Goal: Obtain resource: Download file/media

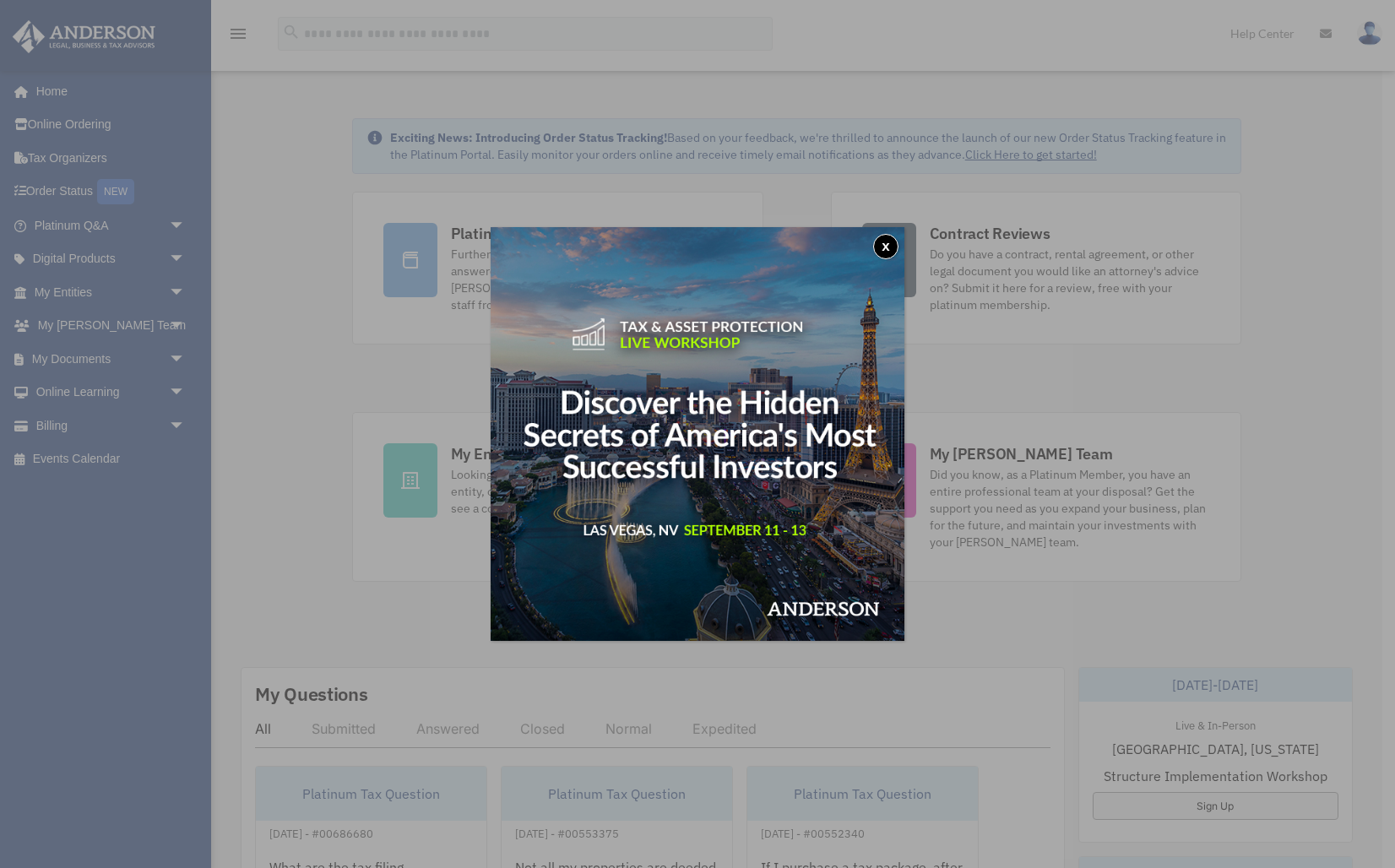
click at [885, 243] on button "x" at bounding box center [886, 246] width 26 height 26
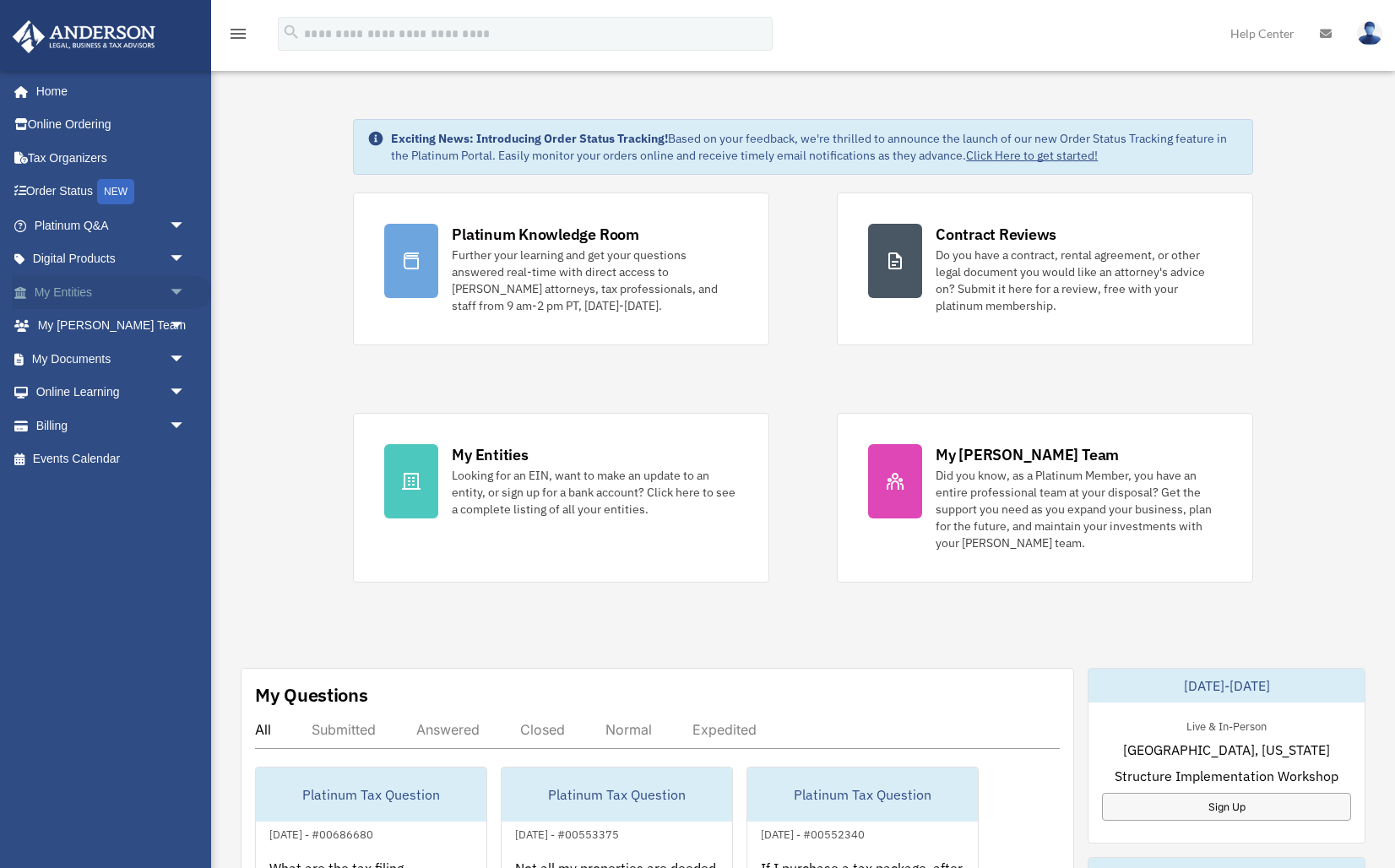
click at [170, 291] on span "arrow_drop_down" at bounding box center [186, 292] width 34 height 35
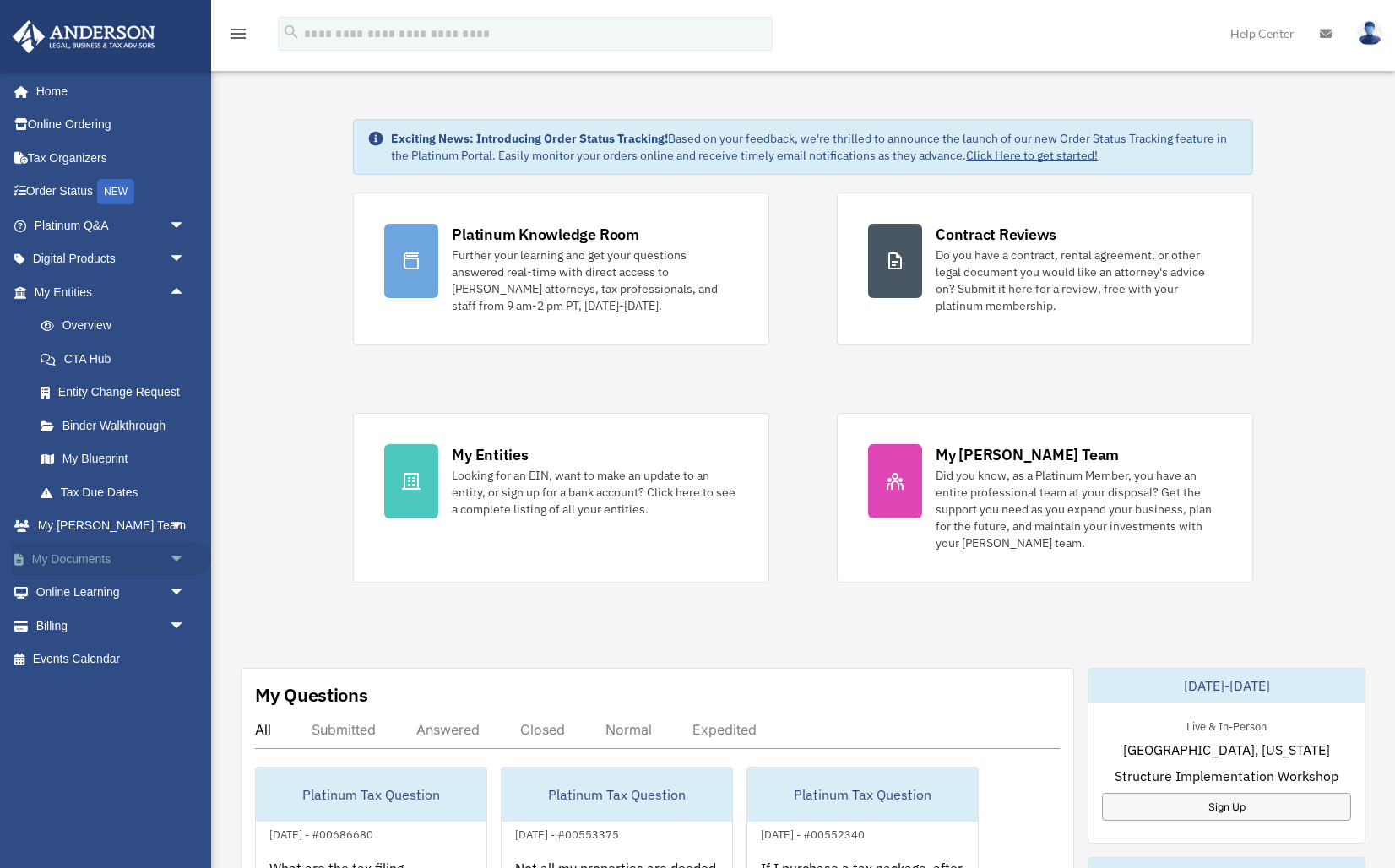
click at [174, 558] on span "arrow_drop_down" at bounding box center [186, 558] width 34 height 35
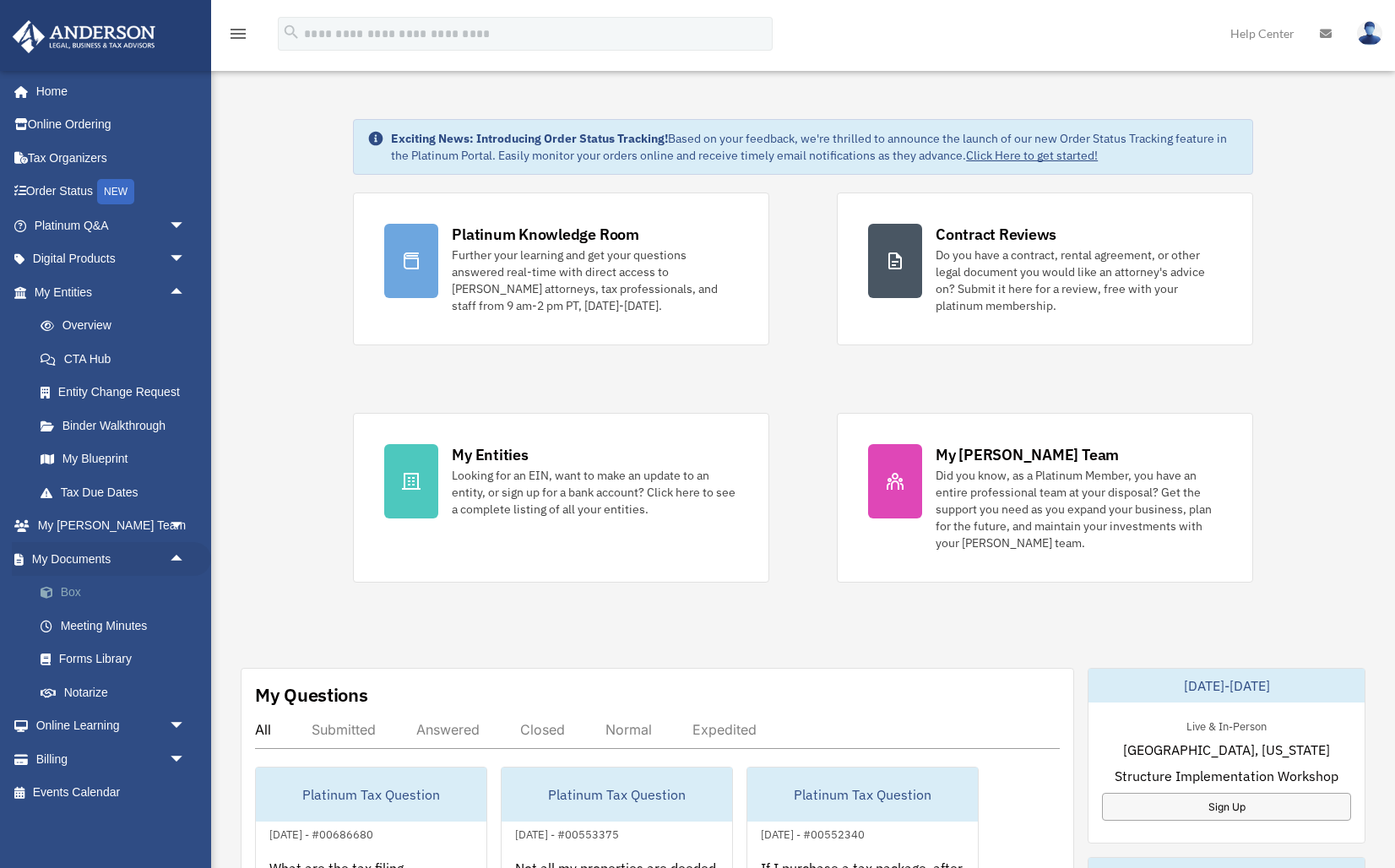
click at [95, 594] on link "Box" at bounding box center [117, 592] width 187 height 34
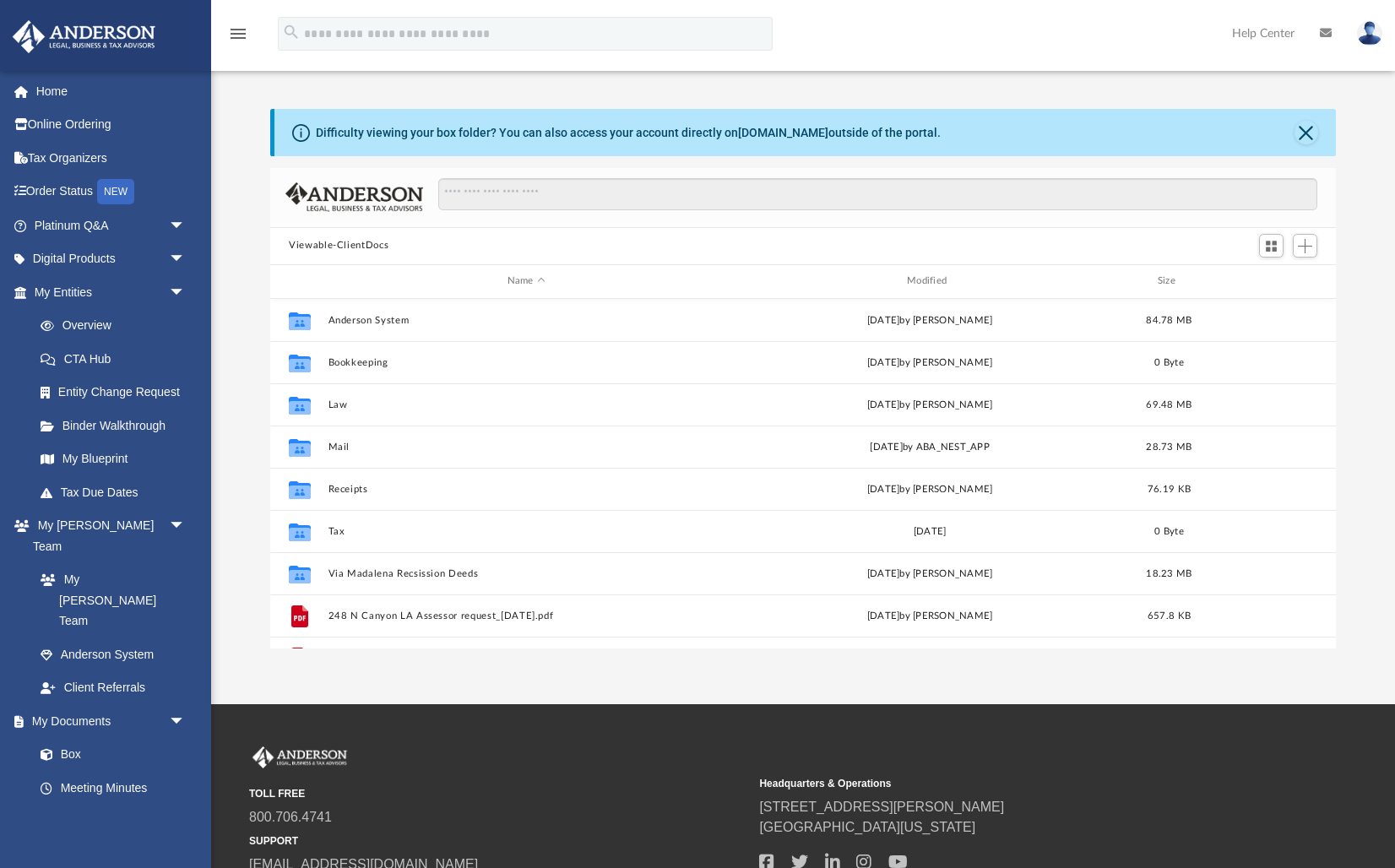
scroll to position [383, 1064]
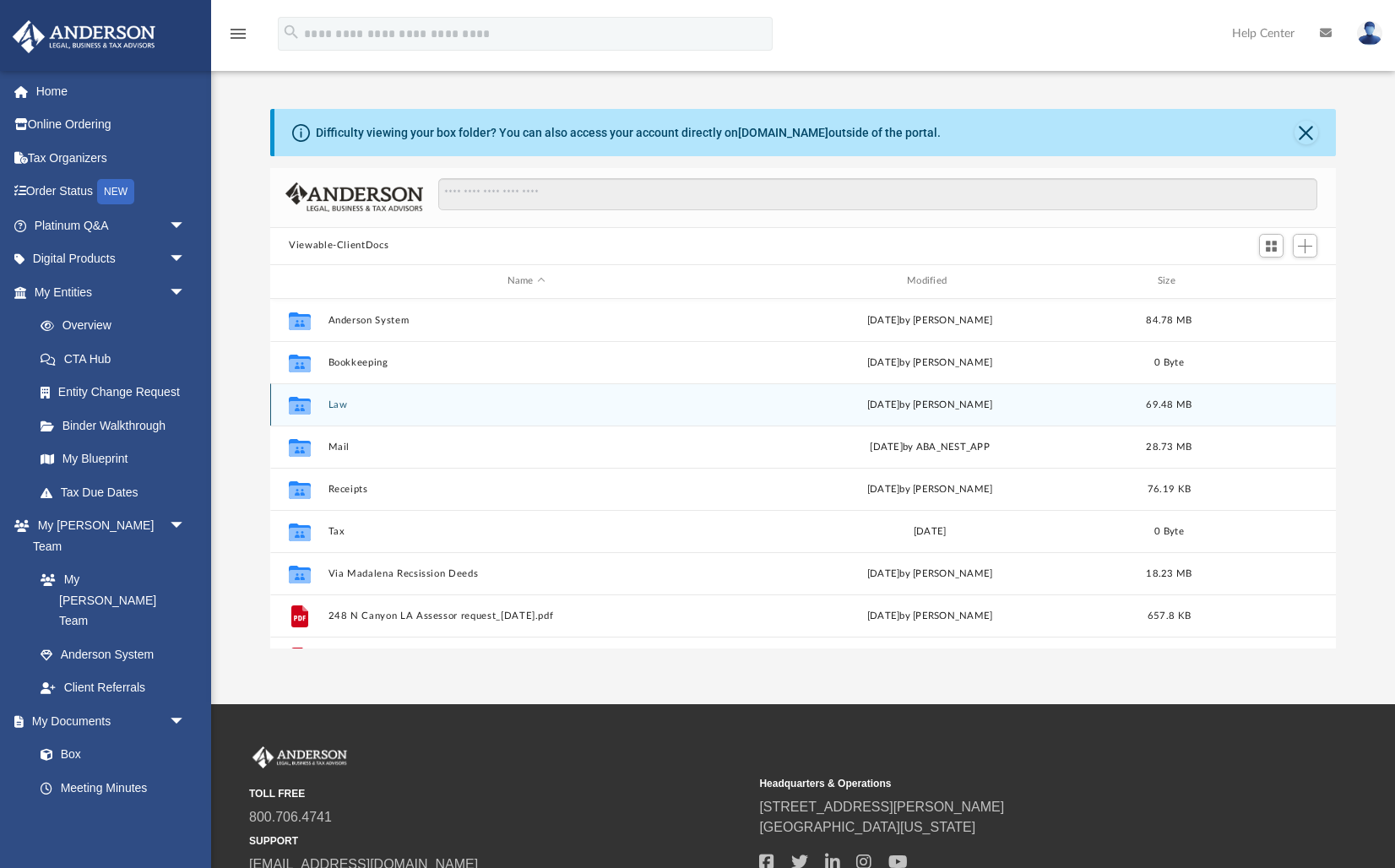
click at [342, 410] on div "Collaborated Folder Law [DATE] by [PERSON_NAME] 69.48 MB" at bounding box center [803, 404] width 1065 height 43
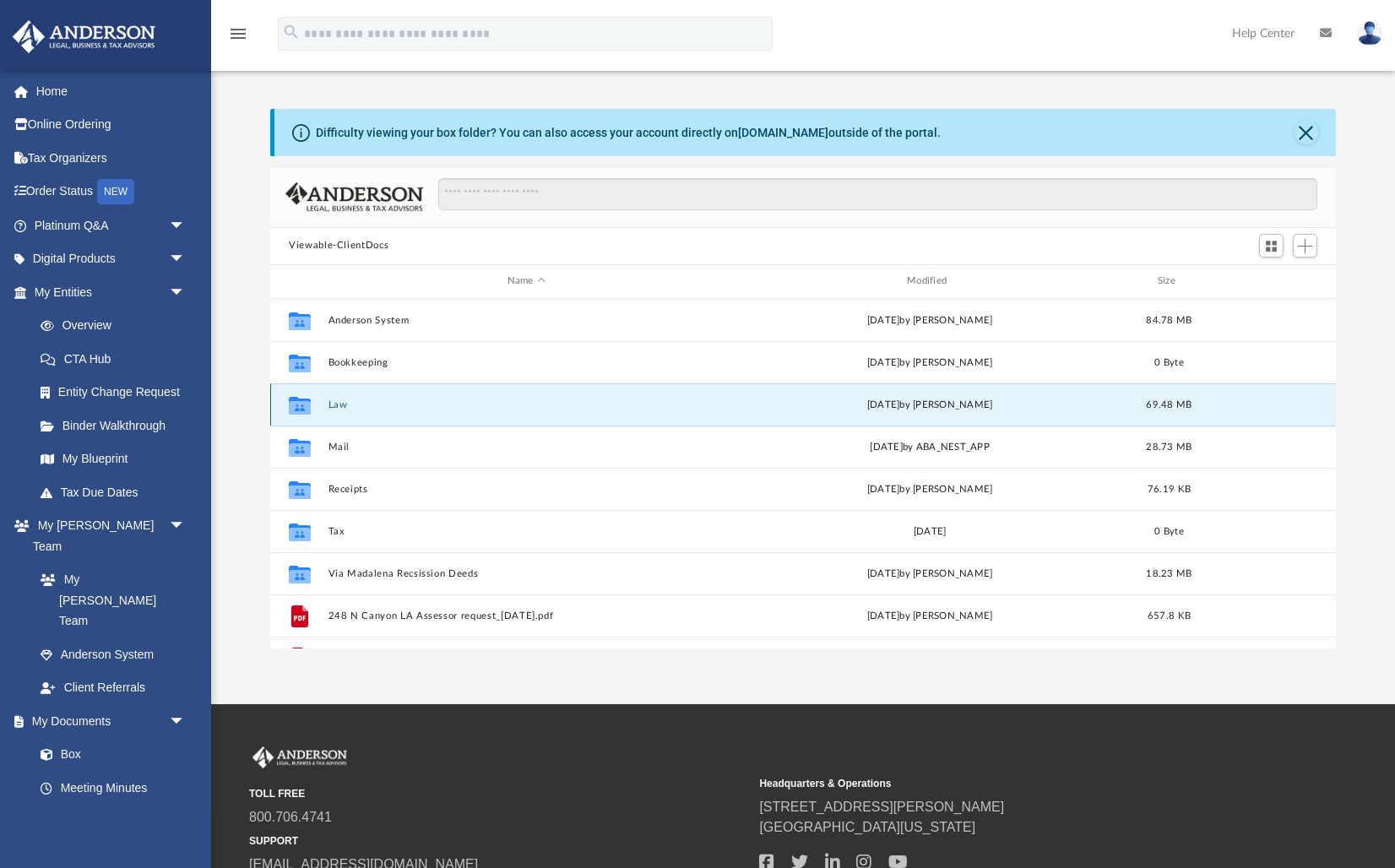
click at [336, 406] on button "Law" at bounding box center [527, 404] width 396 height 11
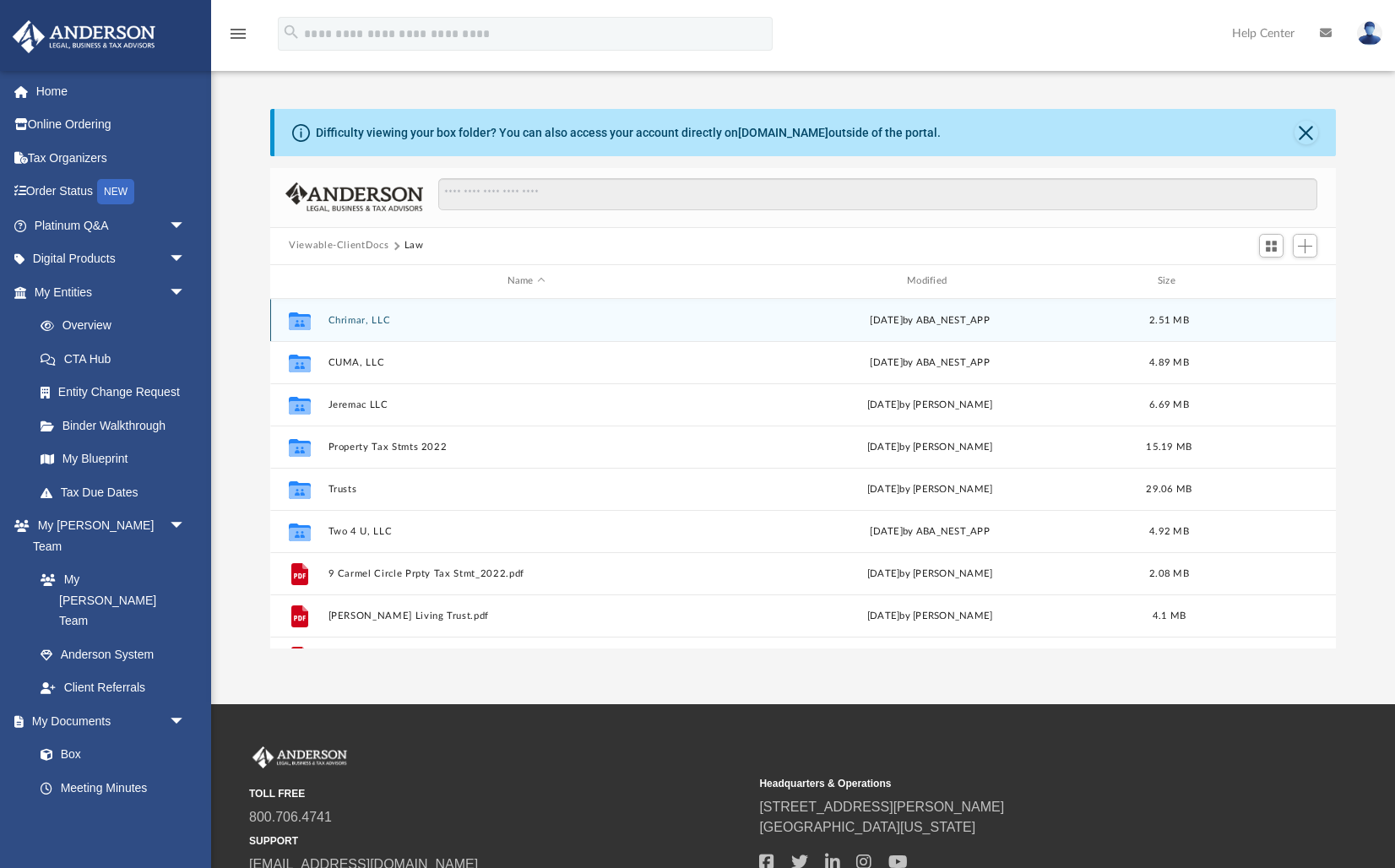
click at [358, 318] on button "Chrimar, LLC" at bounding box center [527, 320] width 396 height 11
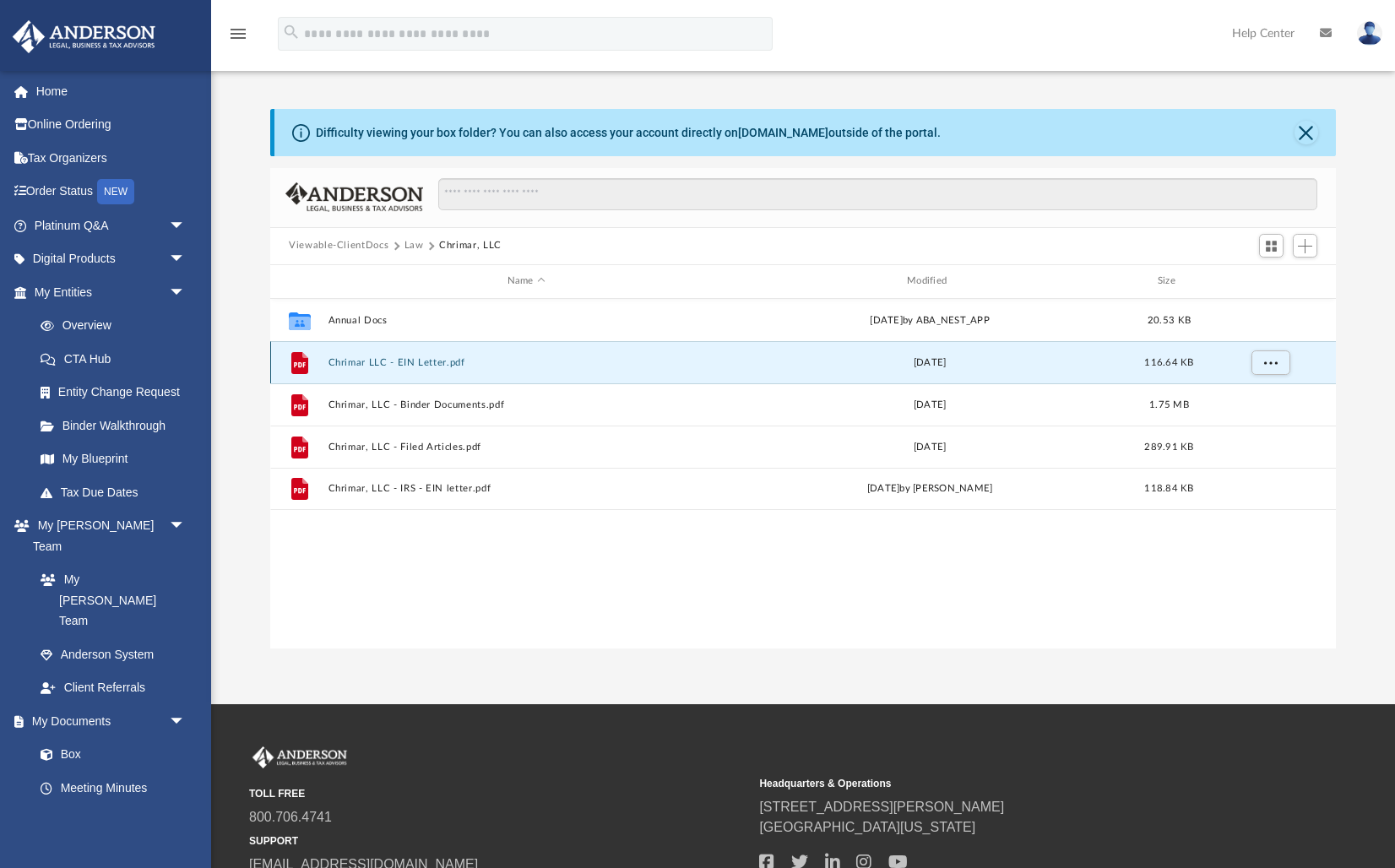
click at [378, 360] on button "Chrimar LLC - EIN Letter.pdf" at bounding box center [527, 362] width 396 height 11
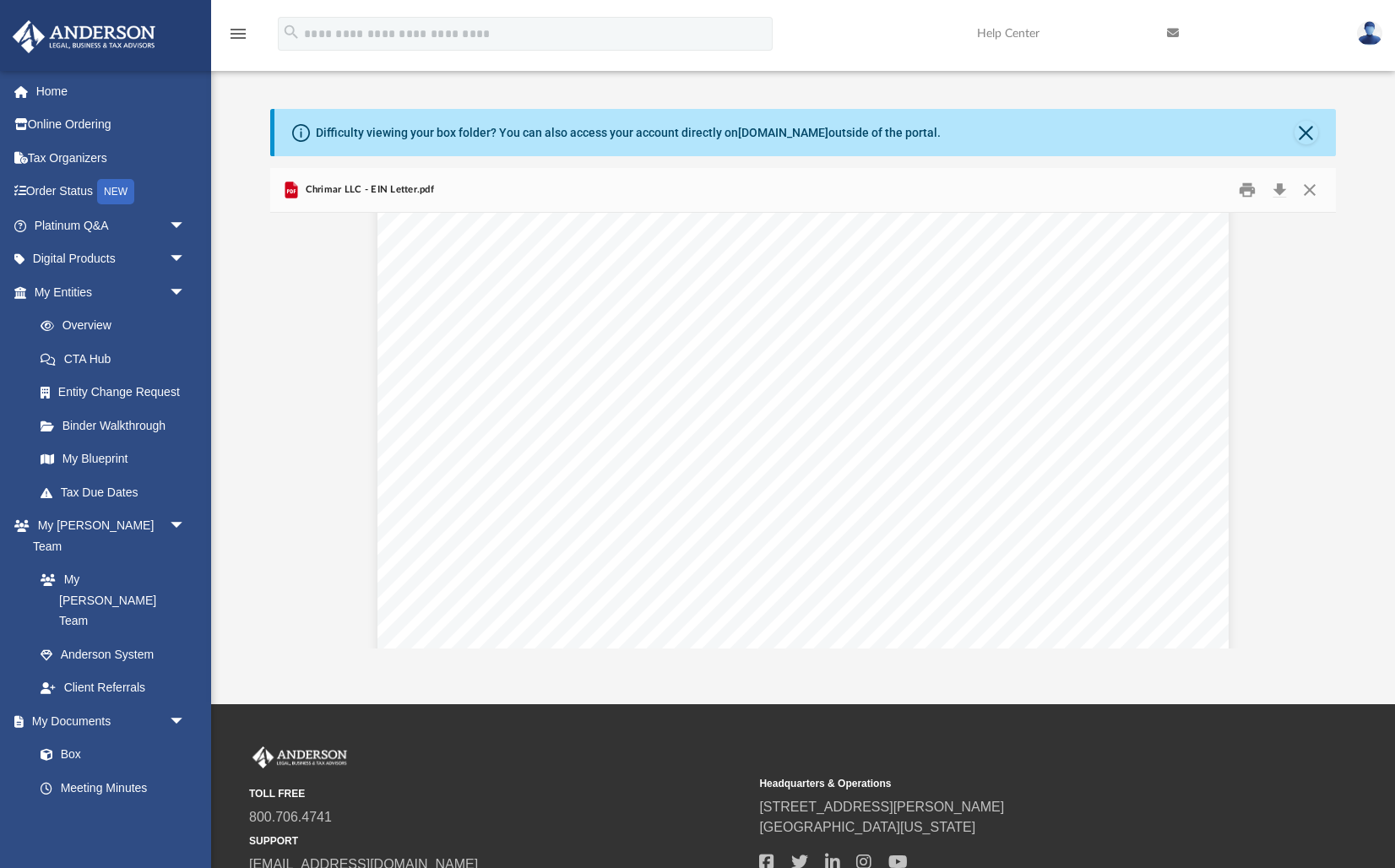
scroll to position [0, 0]
click at [1310, 189] on button "Close" at bounding box center [1309, 189] width 31 height 26
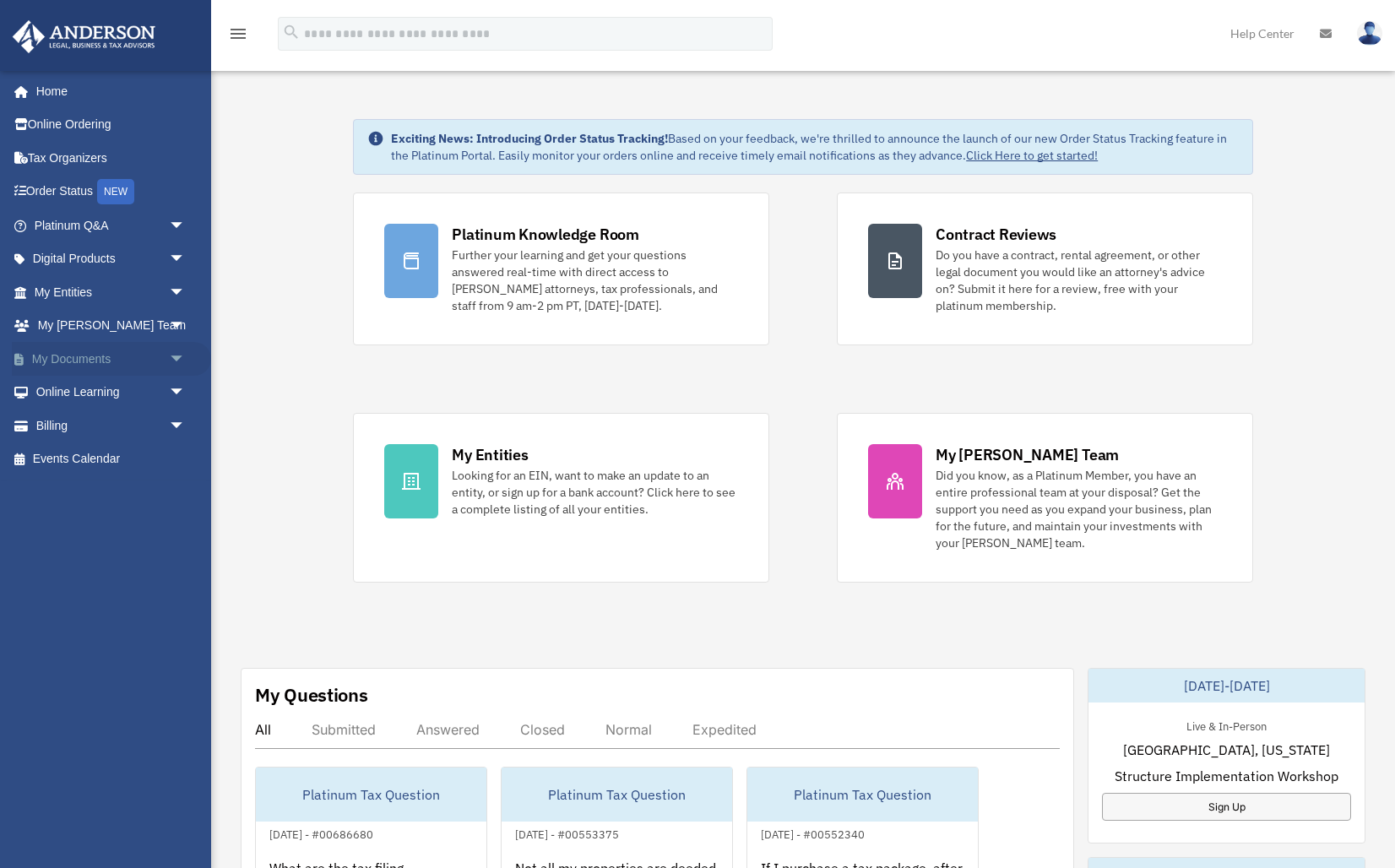
click at [177, 360] on span "arrow_drop_down" at bounding box center [186, 358] width 34 height 35
click at [50, 388] on span at bounding box center [54, 393] width 11 height 12
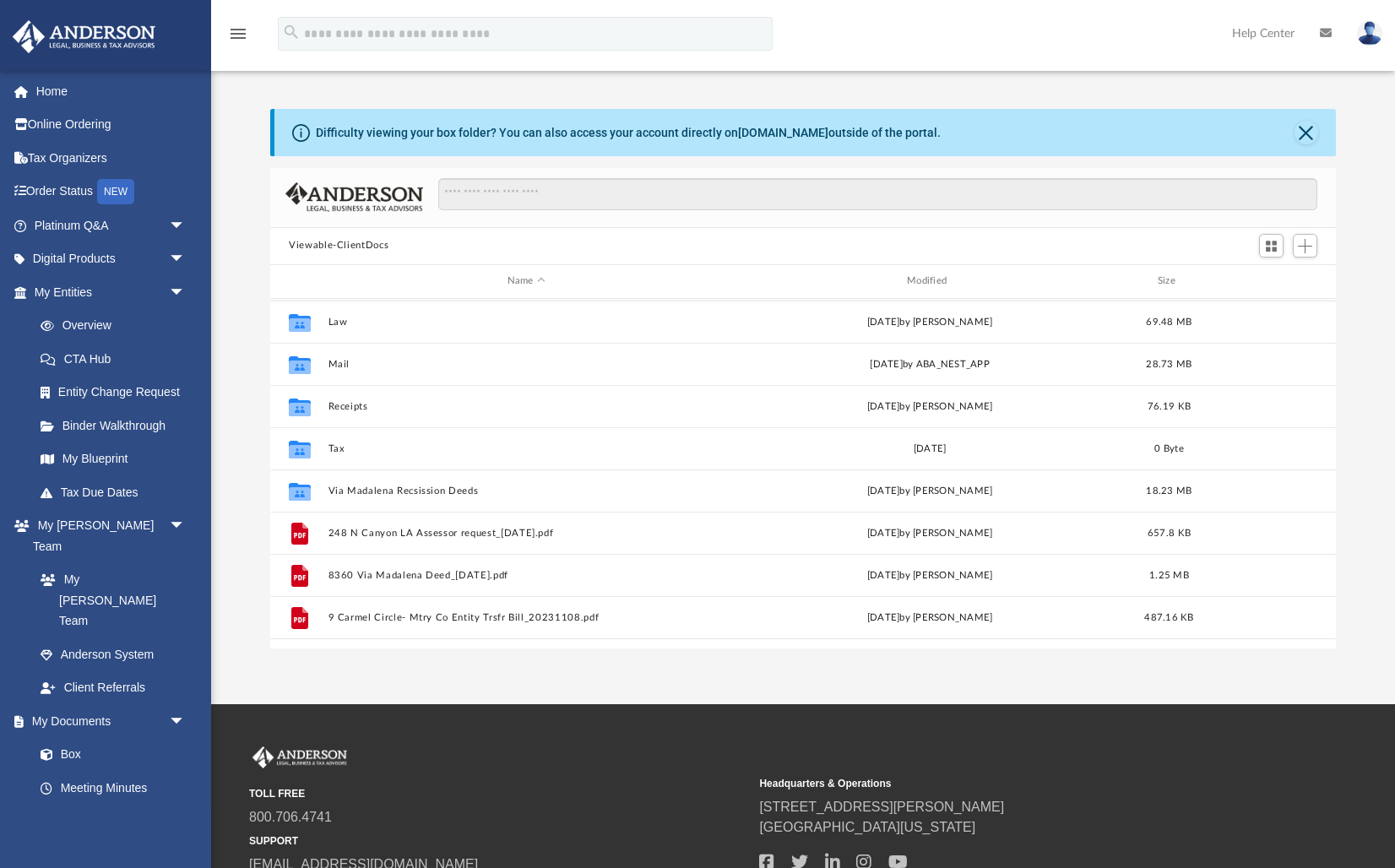
scroll to position [84, 0]
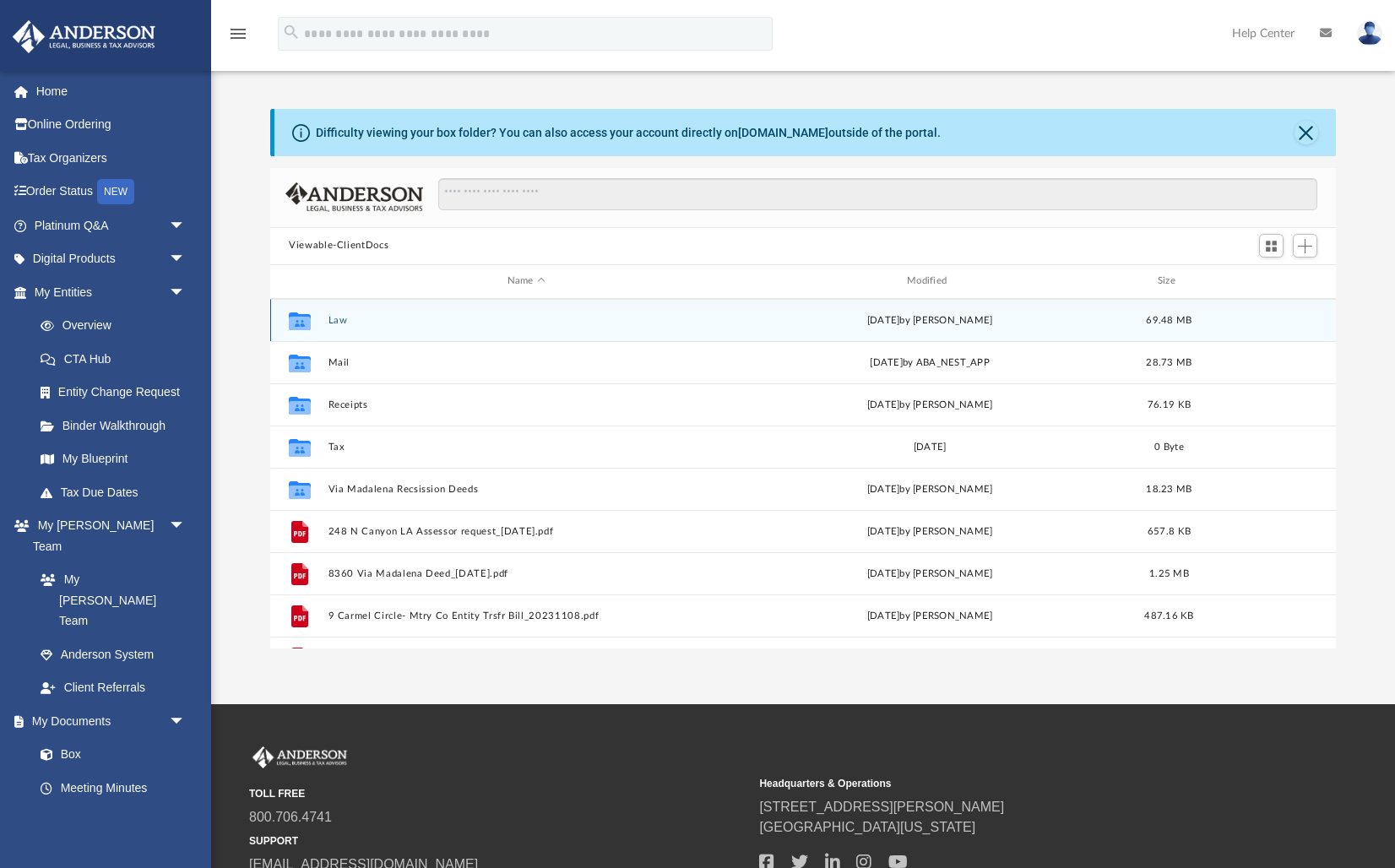
click at [322, 318] on div "Collaborated Folder Law [DATE] by [PERSON_NAME] 69.48 MB" at bounding box center [803, 320] width 1065 height 43
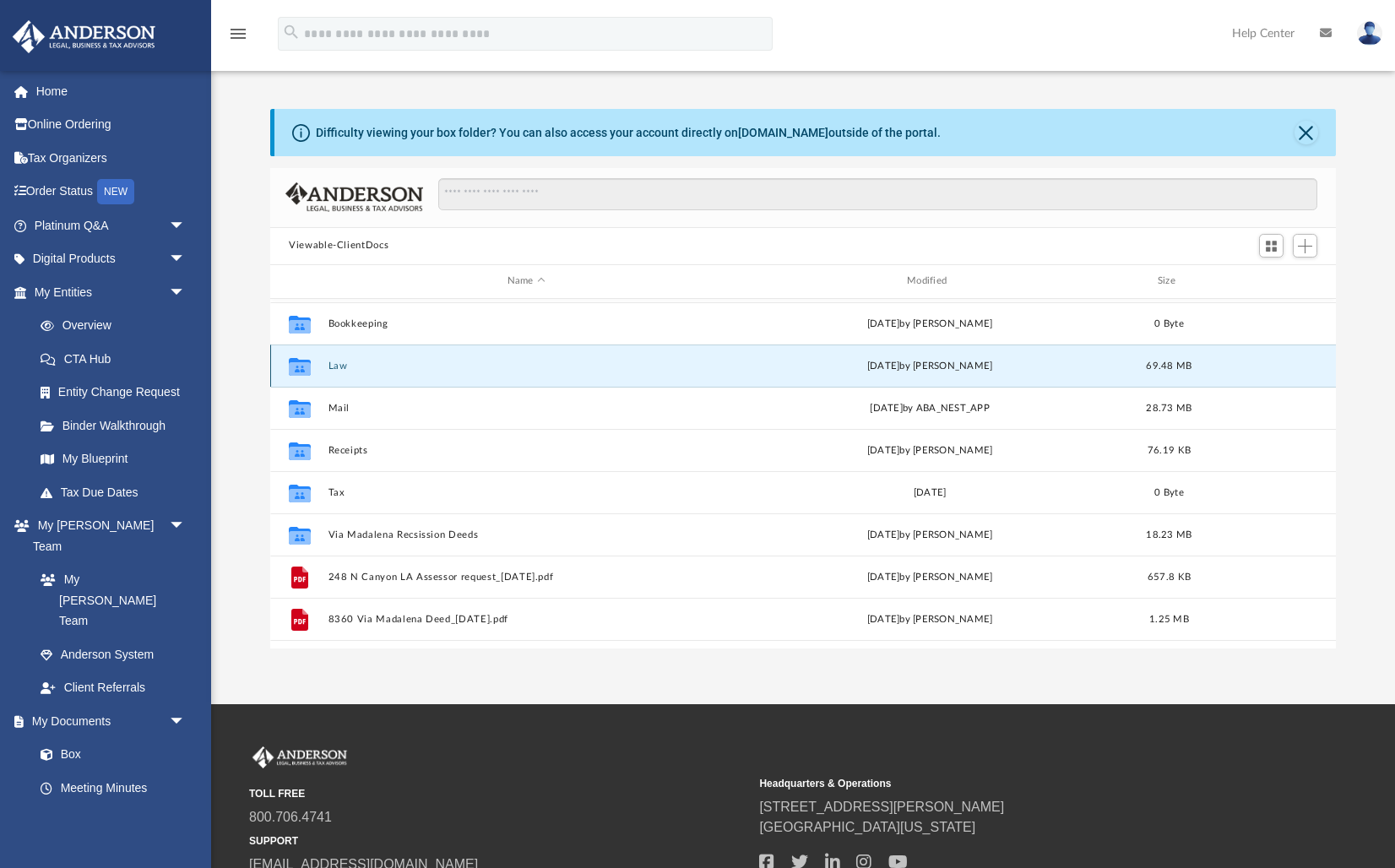
scroll to position [37, 0]
click at [337, 366] on button "Law" at bounding box center [527, 368] width 396 height 11
click at [338, 366] on button "Law" at bounding box center [527, 368] width 396 height 11
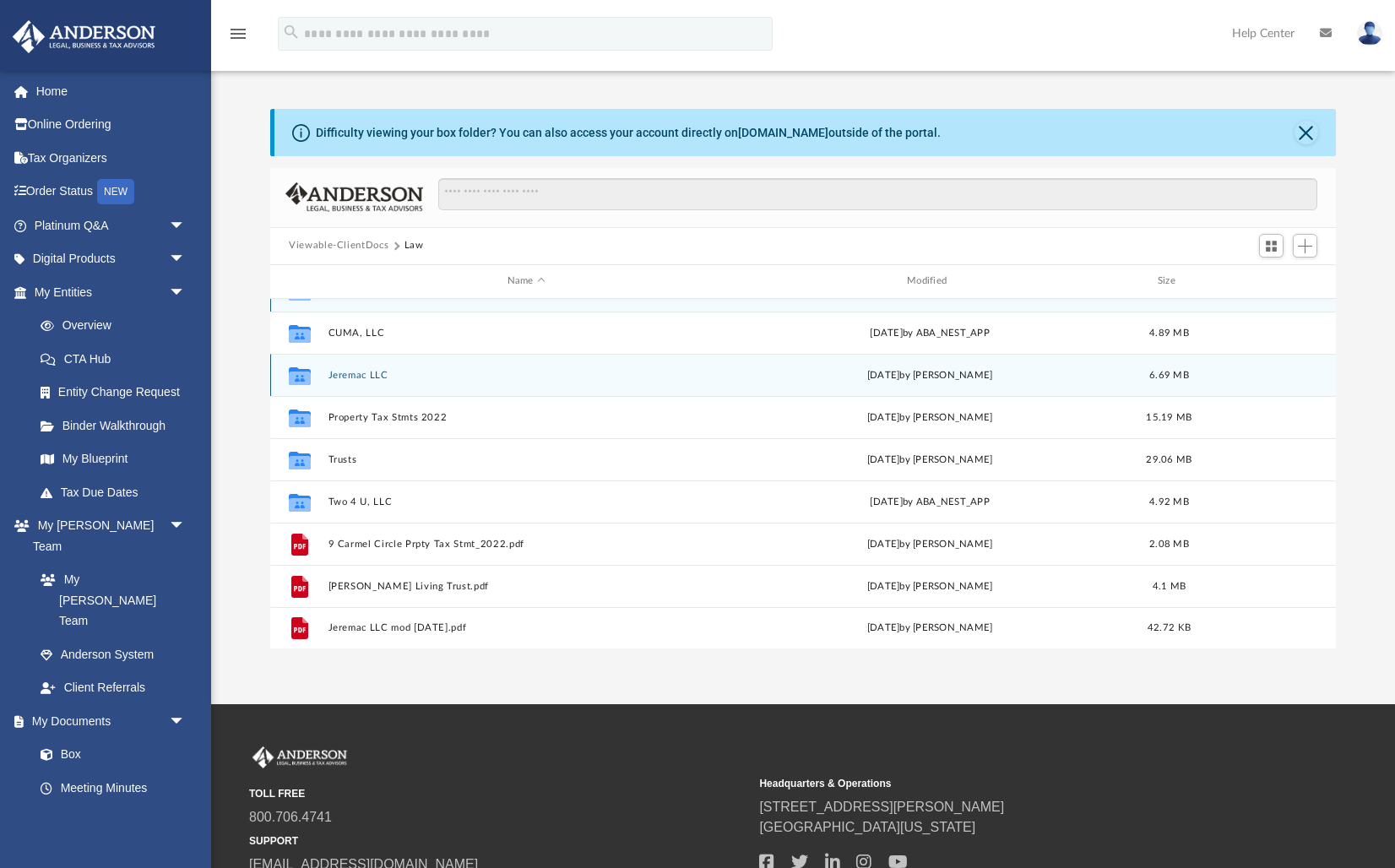
scroll to position [0, 0]
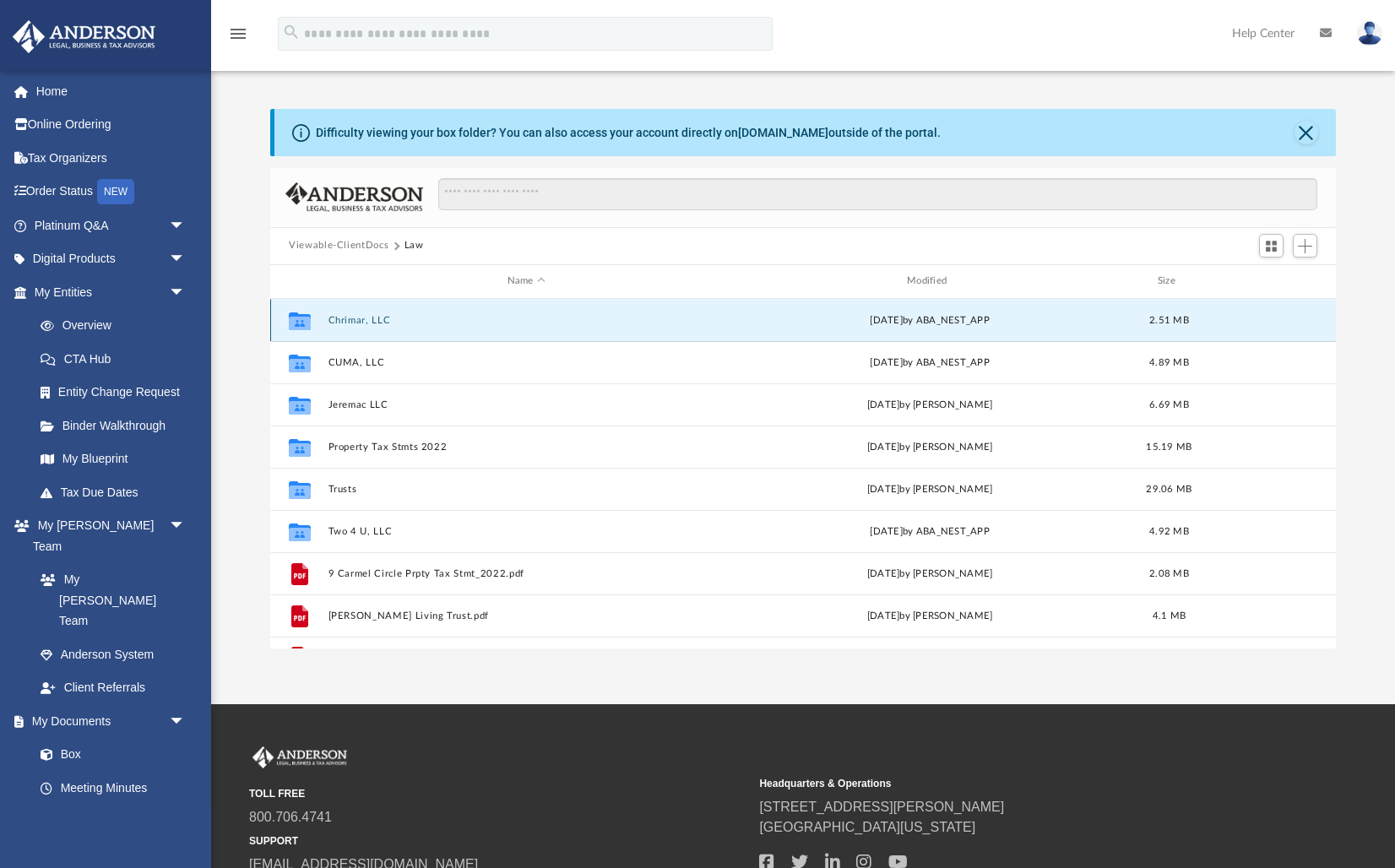
click at [378, 324] on button "Chrimar, LLC" at bounding box center [527, 320] width 396 height 11
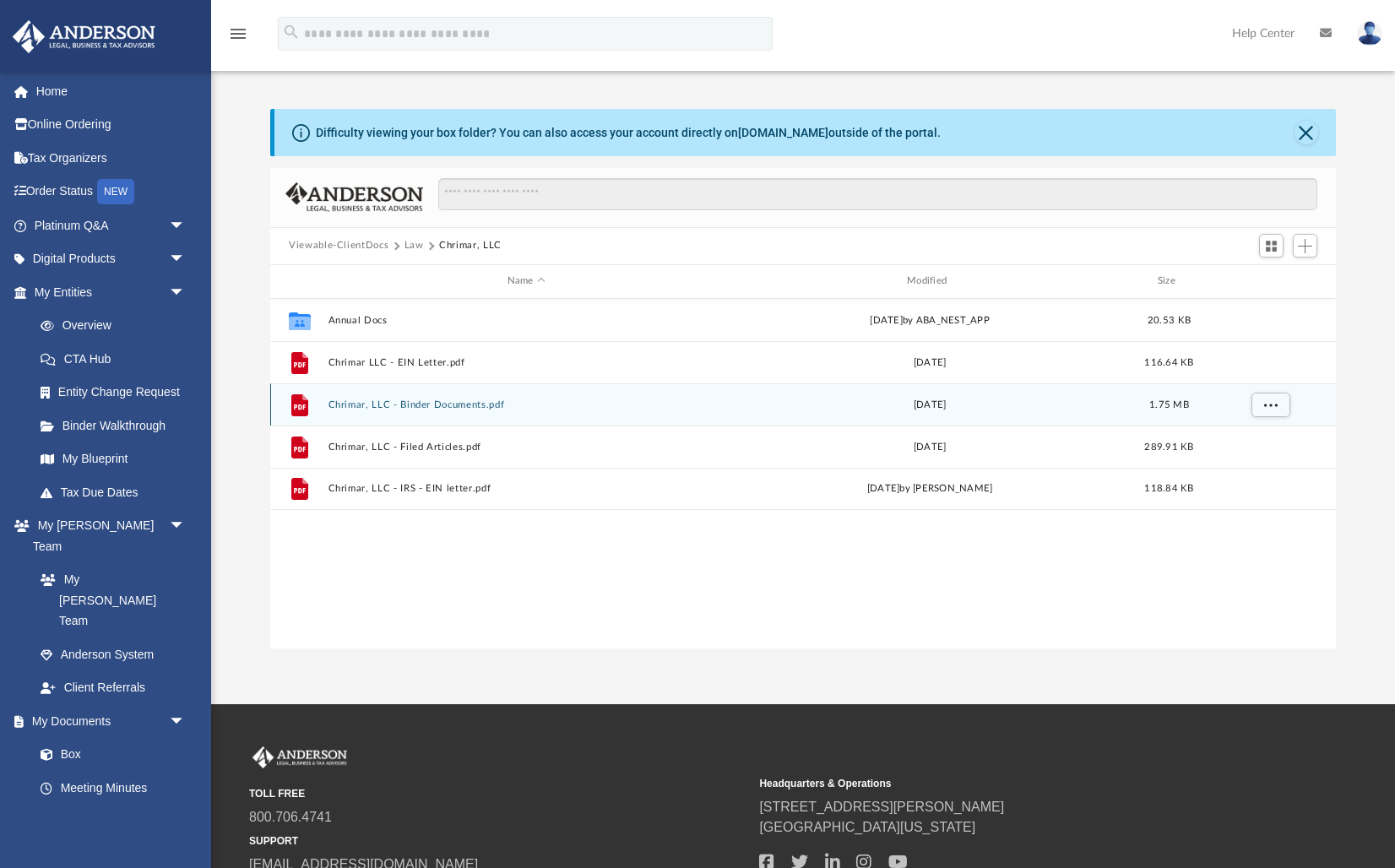
click at [388, 404] on button "Chrimar, LLC - Binder Documents.pdf" at bounding box center [527, 404] width 396 height 11
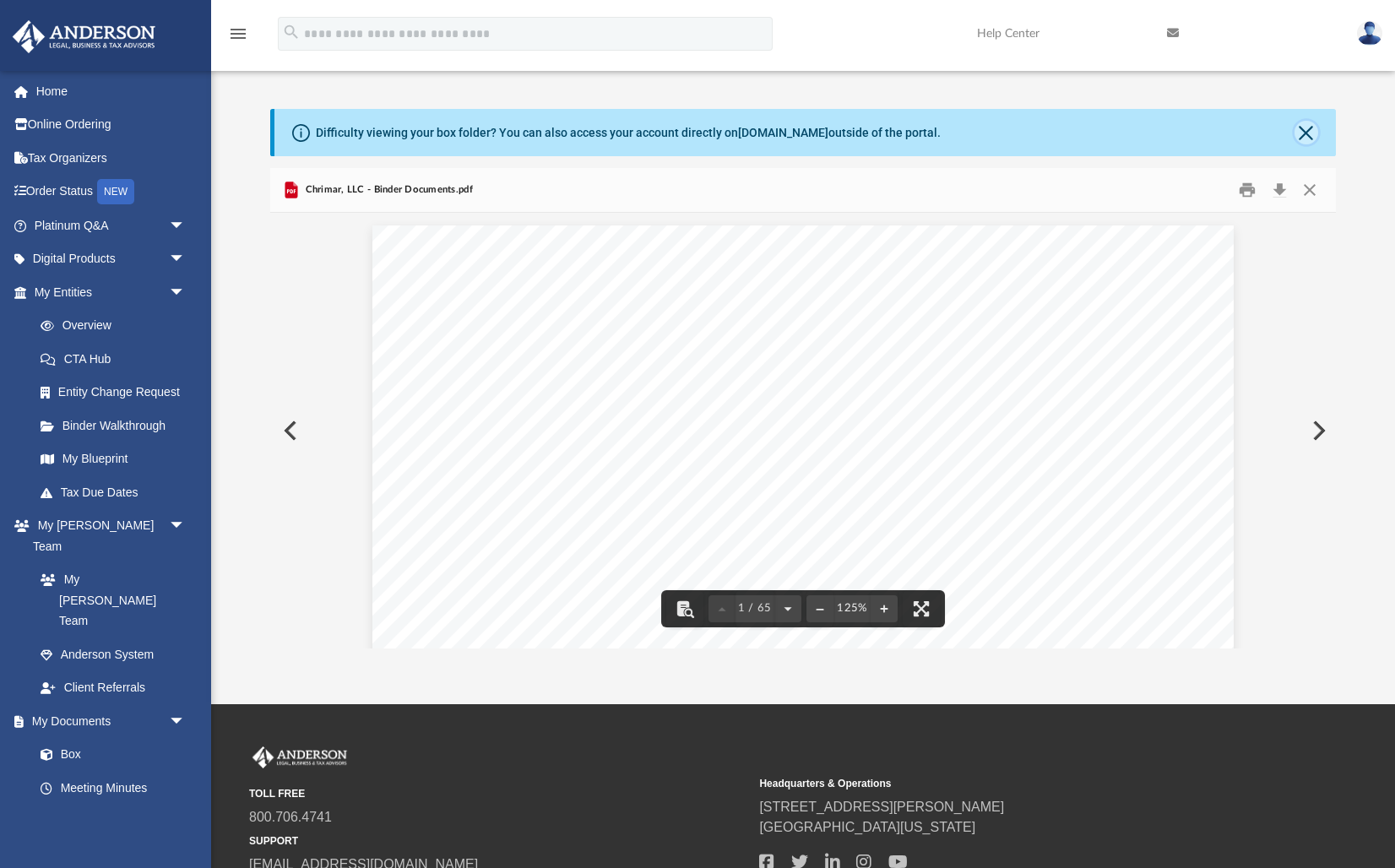
click at [1301, 134] on button "Close" at bounding box center [1306, 133] width 24 height 24
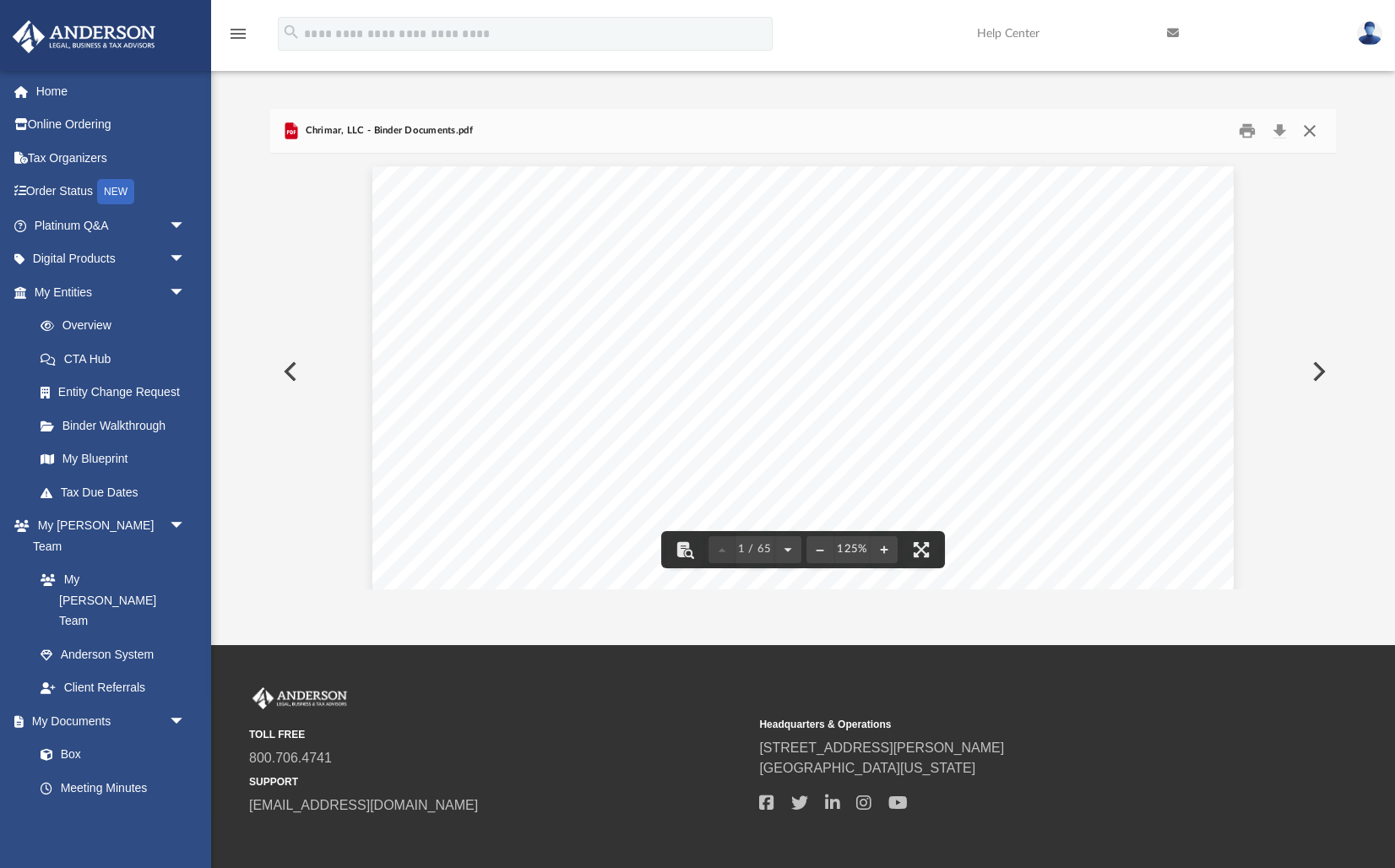
click at [1308, 132] on button "Close" at bounding box center [1309, 131] width 31 height 26
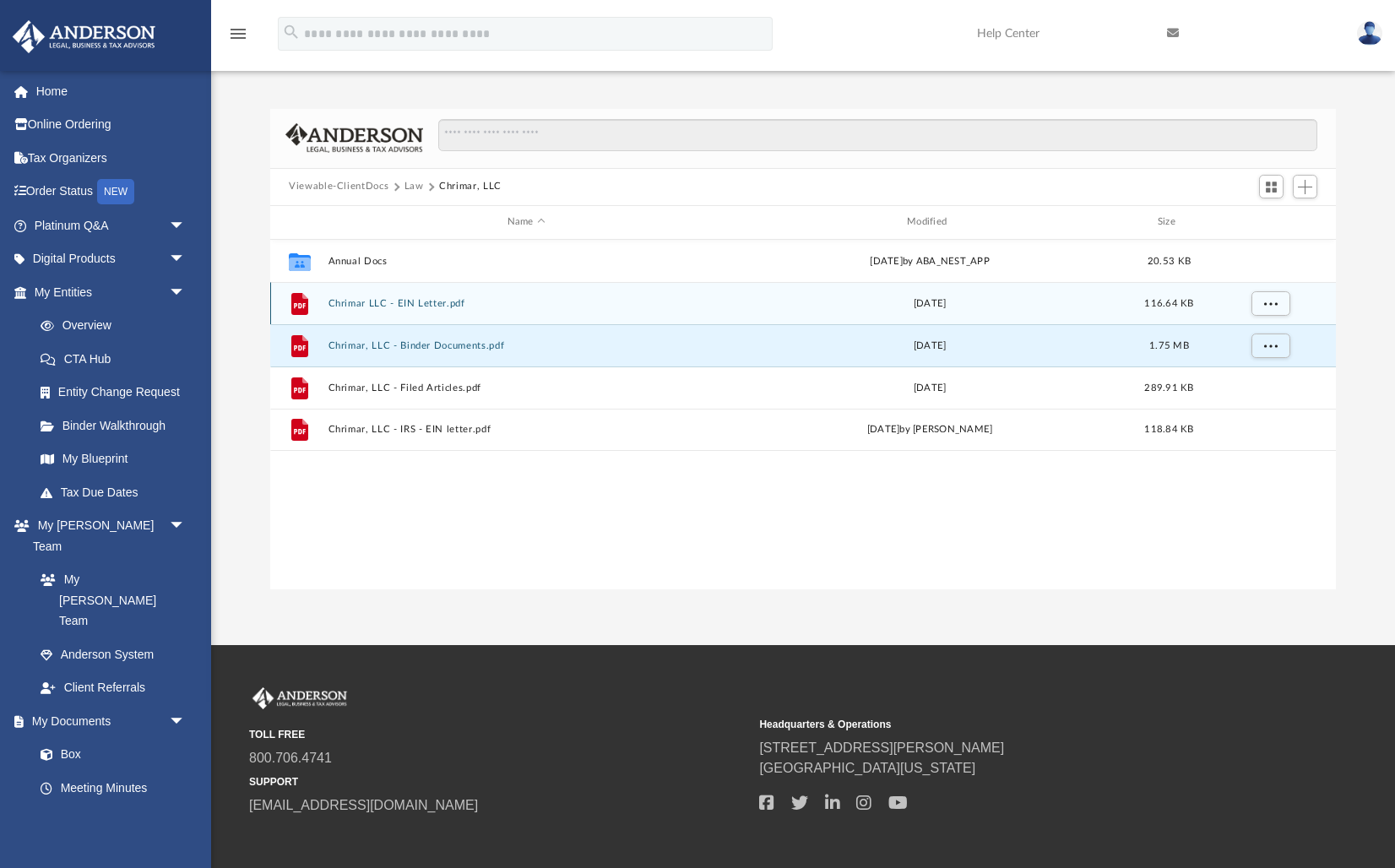
click at [443, 301] on button "Chrimar LLC - EIN Letter.pdf" at bounding box center [527, 303] width 396 height 11
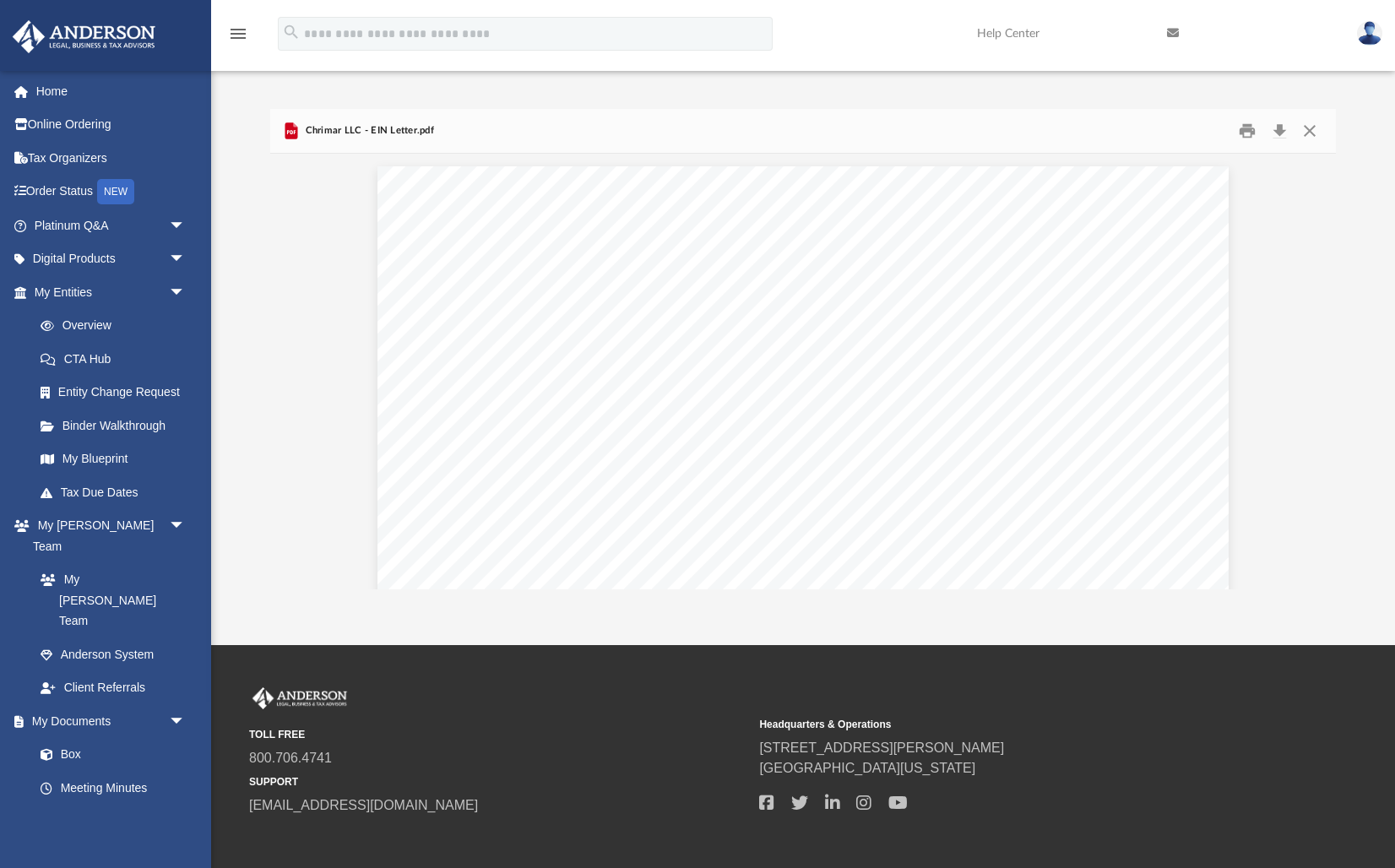
click at [1370, 36] on img at bounding box center [1369, 33] width 26 height 25
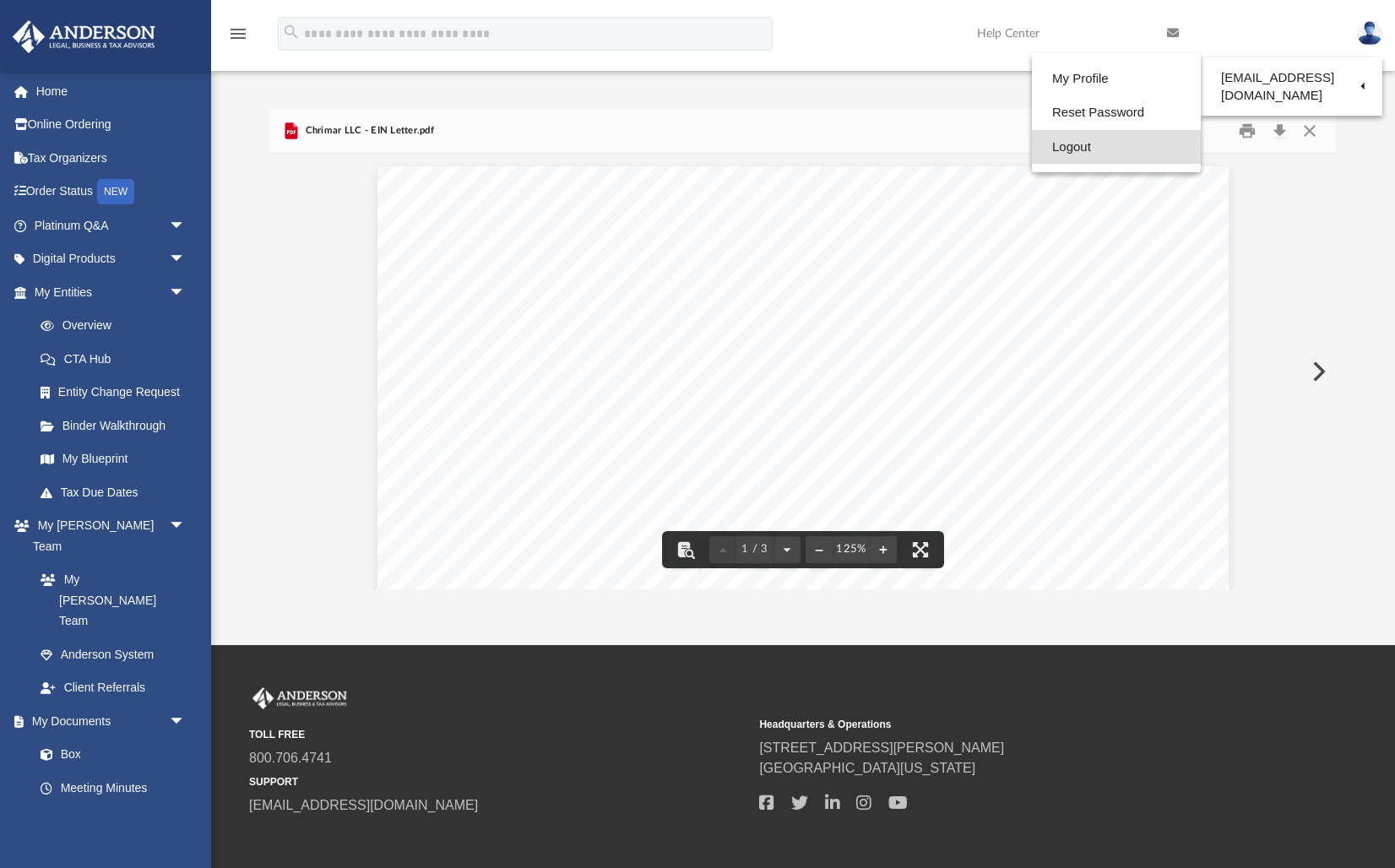
click at [1067, 145] on link "Logout" at bounding box center [1116, 146] width 169 height 35
